Goal: Check status: Check status

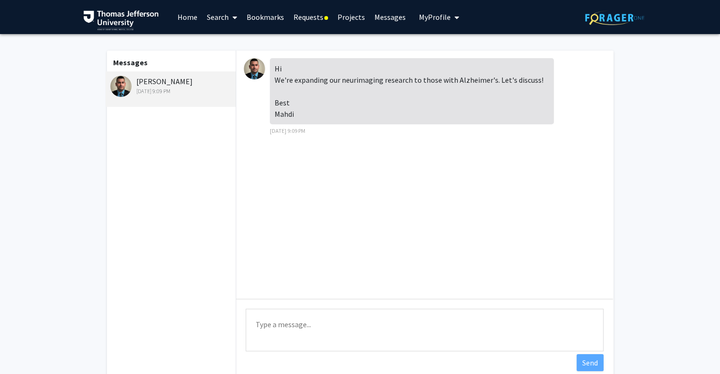
drag, startPoint x: 276, startPoint y: 71, endPoint x: 319, endPoint y: 111, distance: 58.6
click at [319, 111] on div "Hi We're expanding our neurimaging research to those with Alzheimer's. Let's di…" at bounding box center [412, 91] width 284 height 66
click at [312, 15] on link "Requests" at bounding box center [311, 16] width 44 height 33
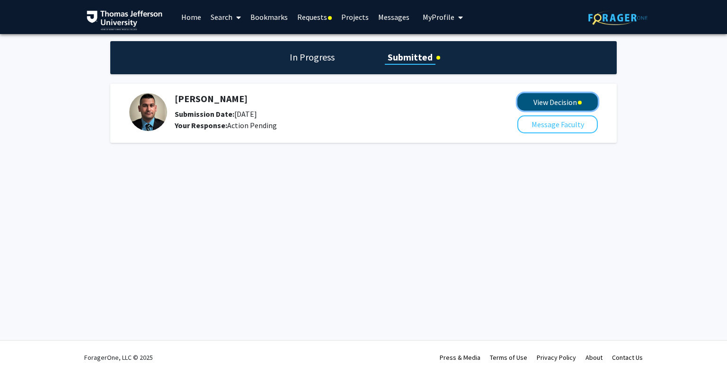
click at [532, 103] on button "View Decision" at bounding box center [557, 102] width 80 height 18
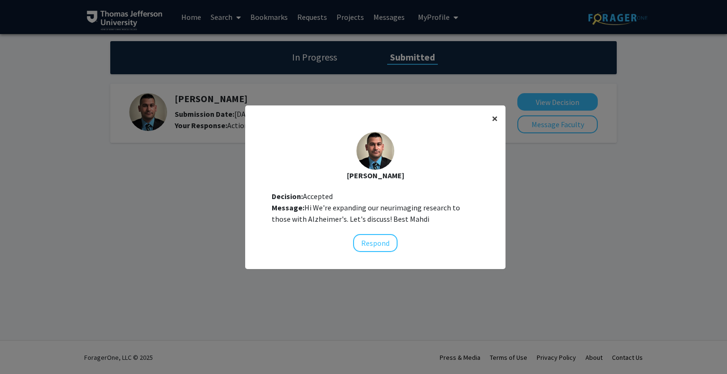
click at [492, 119] on span "×" at bounding box center [495, 118] width 6 height 15
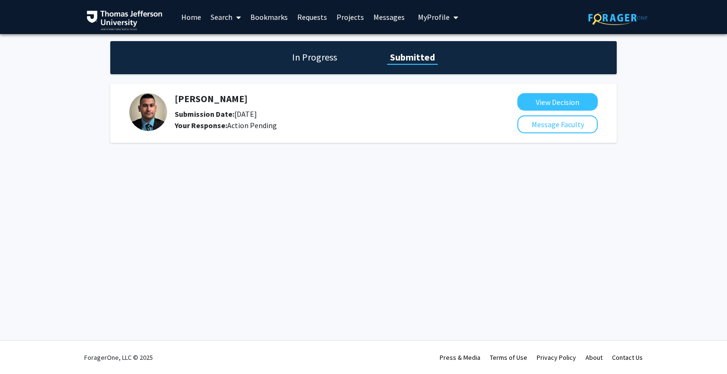
click at [585, 246] on div "Skip navigation Home Search Bookmarks Requests Projects Messages My Profile [PE…" at bounding box center [363, 187] width 727 height 374
click at [314, 62] on h1 "In Progress" at bounding box center [314, 57] width 51 height 13
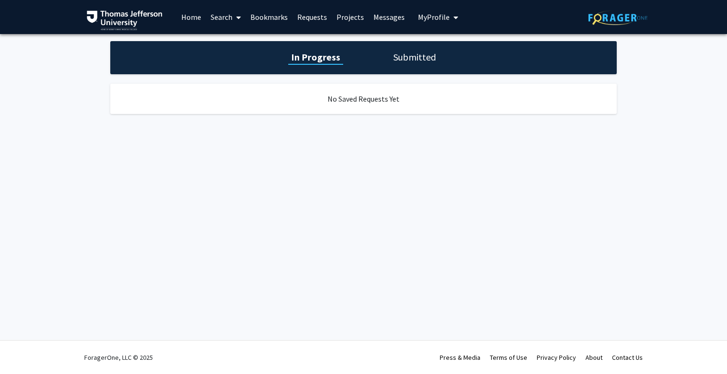
click at [430, 70] on div "In Progress Submitted" at bounding box center [363, 57] width 506 height 33
click at [408, 57] on h1 "Submitted" at bounding box center [415, 57] width 48 height 13
